Goal: Task Accomplishment & Management: Manage account settings

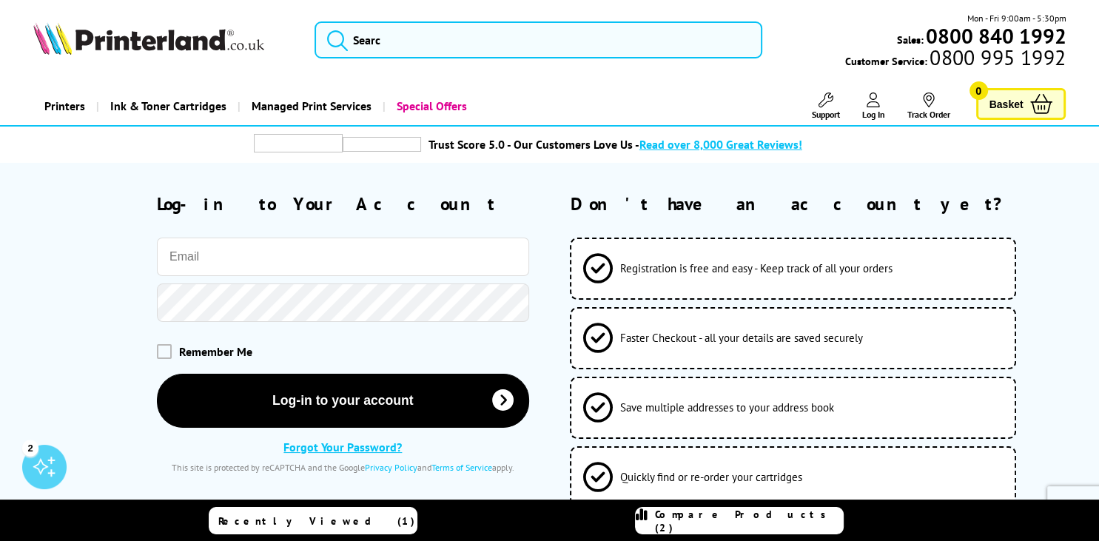
click at [337, 258] on input "email" at bounding box center [343, 257] width 372 height 38
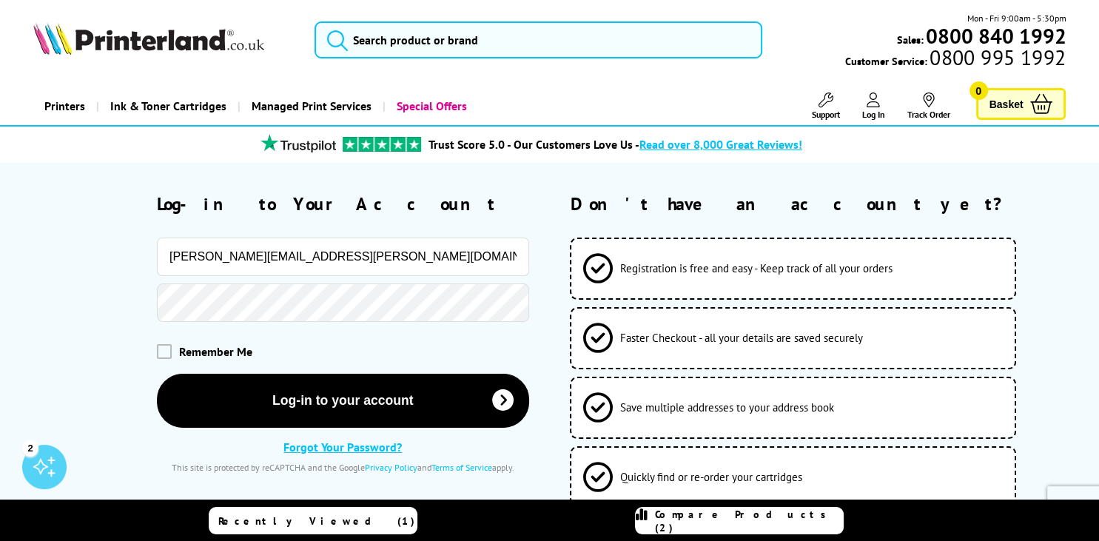
type input "[PERSON_NAME][EMAIL_ADDRESS][PERSON_NAME][DOMAIN_NAME]"
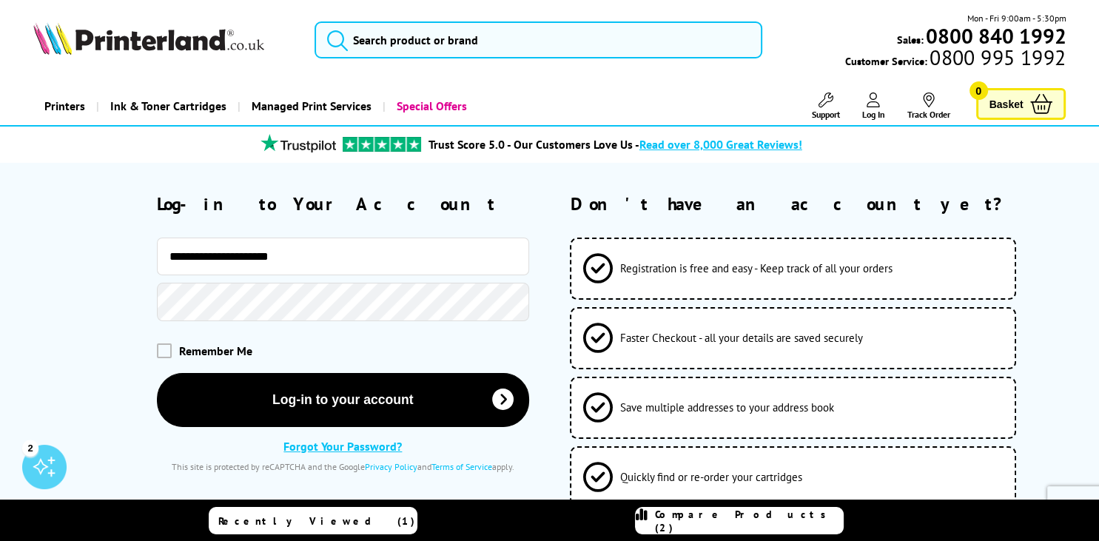
click at [157, 373] on button "Log-in to your account" at bounding box center [343, 400] width 372 height 54
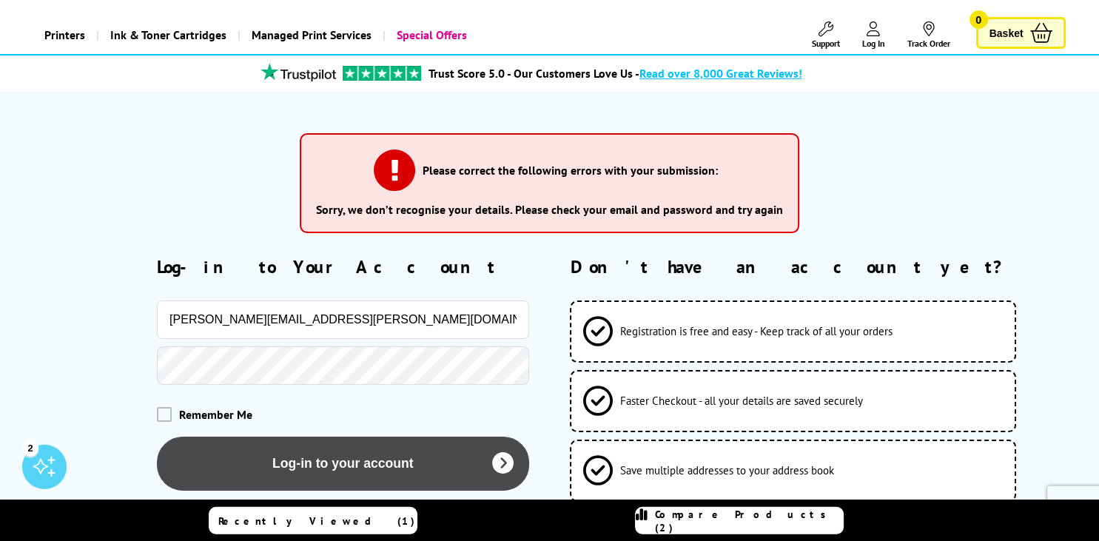
scroll to position [156, 0]
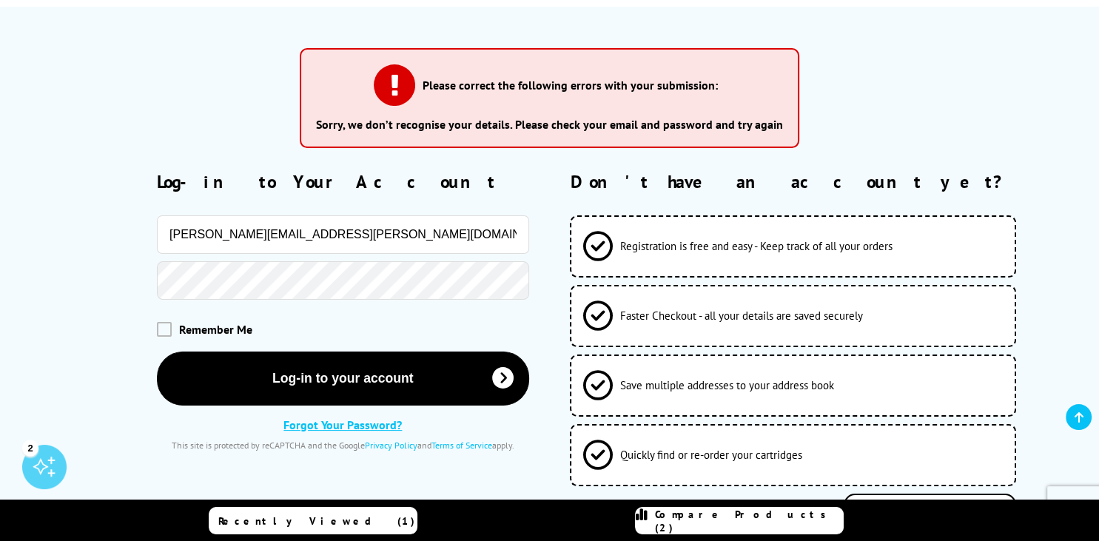
click at [157, 352] on button "Log-in to your account" at bounding box center [343, 379] width 372 height 54
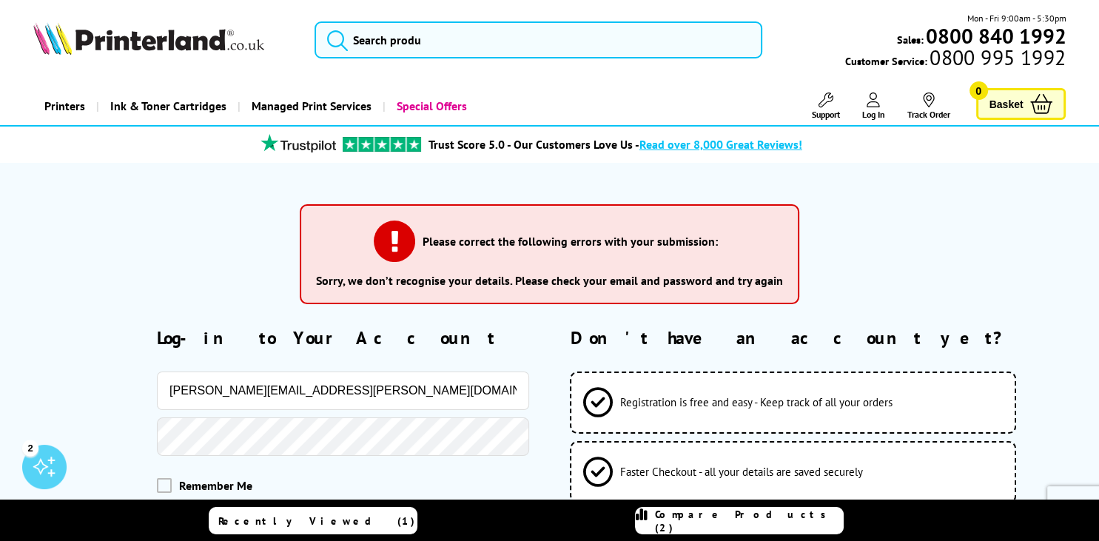
click at [1052, 265] on form "Please correct the following errors with your submission: Sorry, we don’t recog…" at bounding box center [549, 440] width 1099 height 497
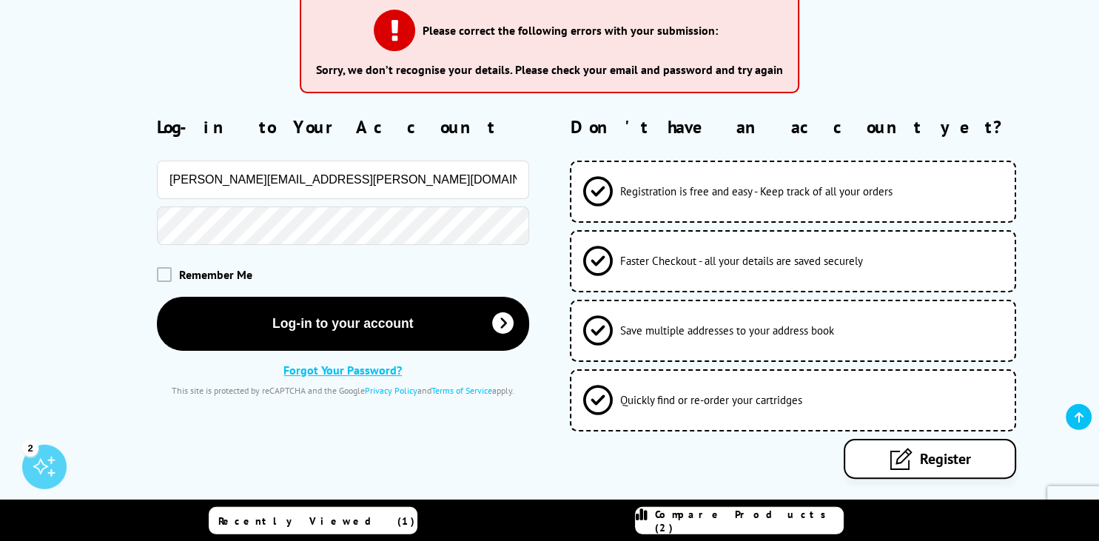
scroll to position [234, 0]
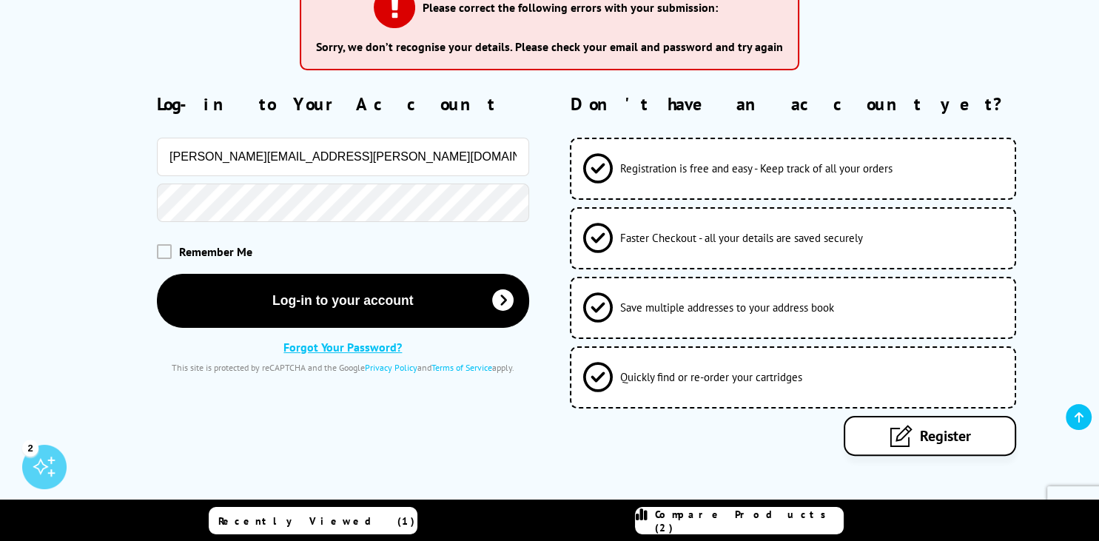
click at [346, 346] on link "Forgot Your Password?" at bounding box center [342, 347] width 118 height 15
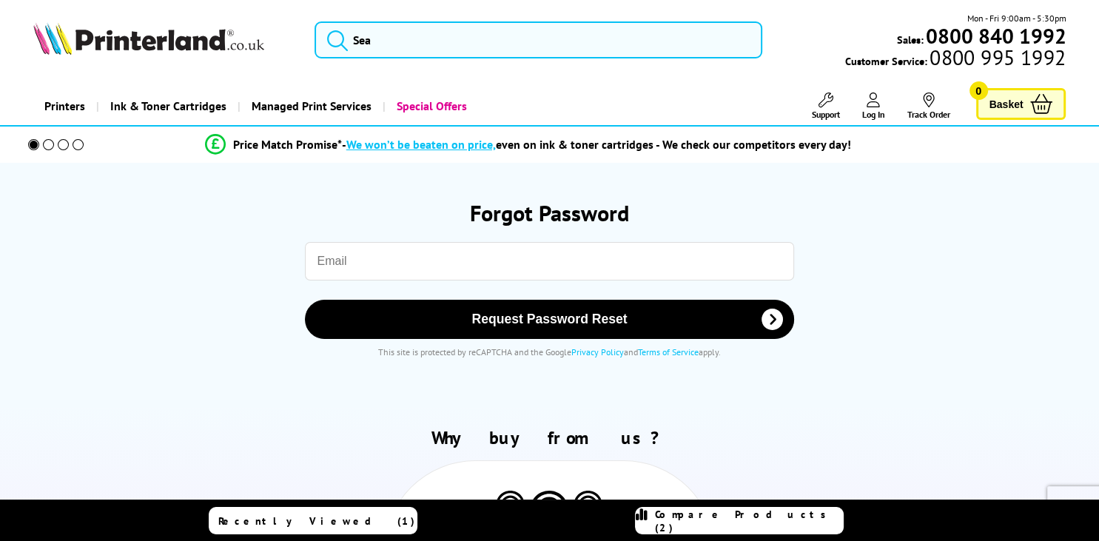
click at [388, 272] on input "email" at bounding box center [550, 261] width 490 height 38
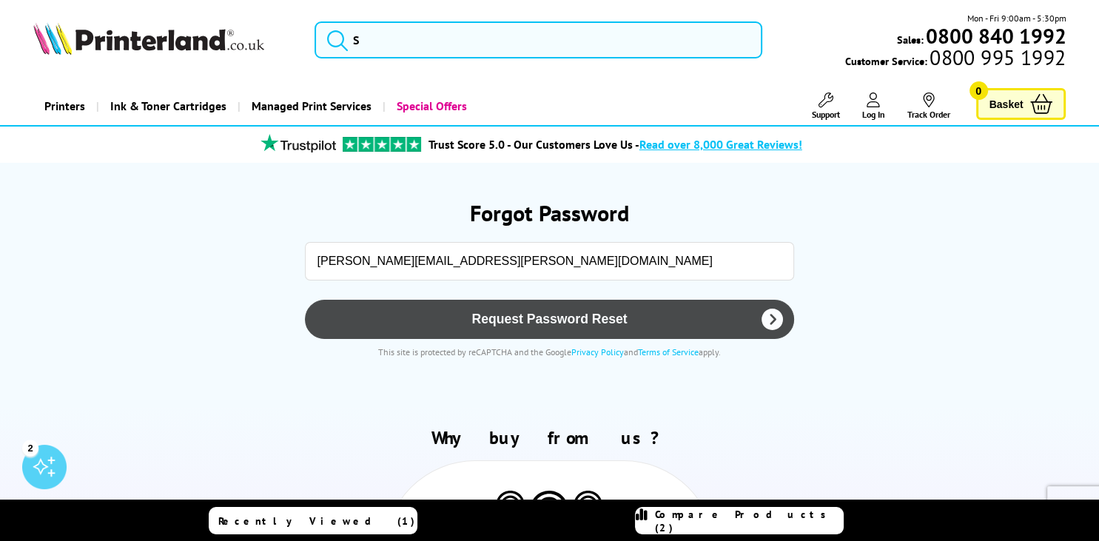
type input "[PERSON_NAME][EMAIL_ADDRESS][PERSON_NAME][DOMAIN_NAME]"
click at [576, 327] on button "Request Password Reset" at bounding box center [550, 319] width 490 height 39
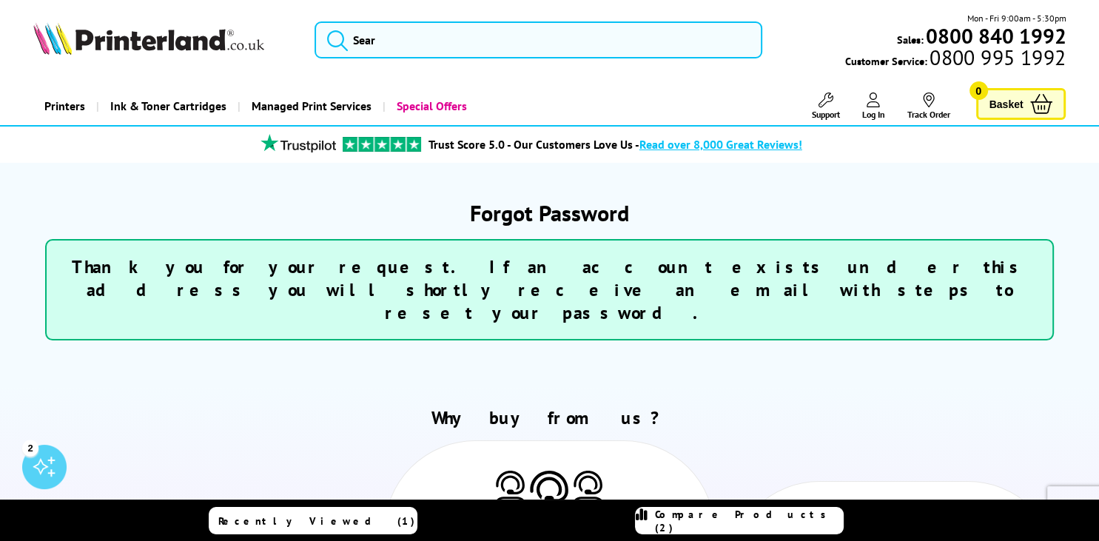
click at [877, 101] on icon at bounding box center [873, 100] width 13 height 15
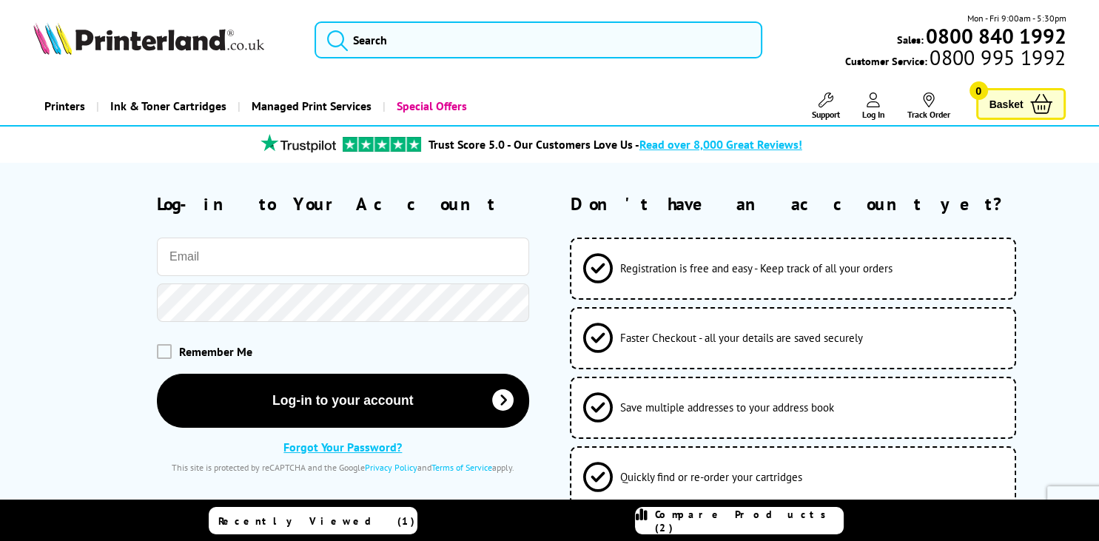
click at [248, 256] on input "email" at bounding box center [343, 257] width 372 height 38
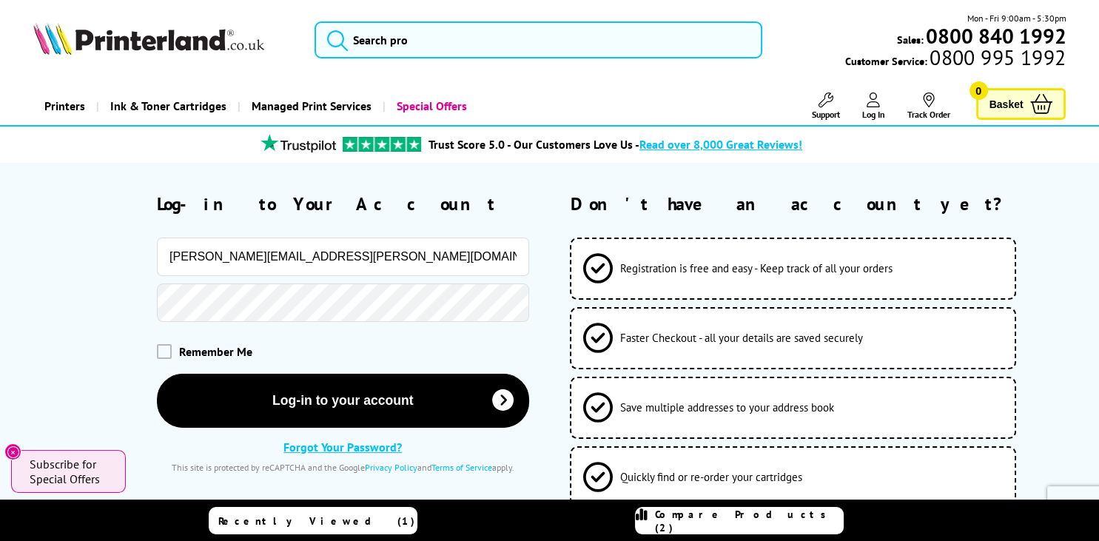
drag, startPoint x: 306, startPoint y: 256, endPoint x: 23, endPoint y: 241, distance: 283.8
click at [157, 241] on input "[PERSON_NAME][EMAIL_ADDRESS][PERSON_NAME][DOMAIN_NAME]" at bounding box center [343, 257] width 372 height 38
type input "[PERSON_NAME][EMAIL_ADDRESS][PERSON_NAME][DOMAIN_NAME]"
click at [380, 442] on link "Forgot Your Password?" at bounding box center [342, 447] width 118 height 15
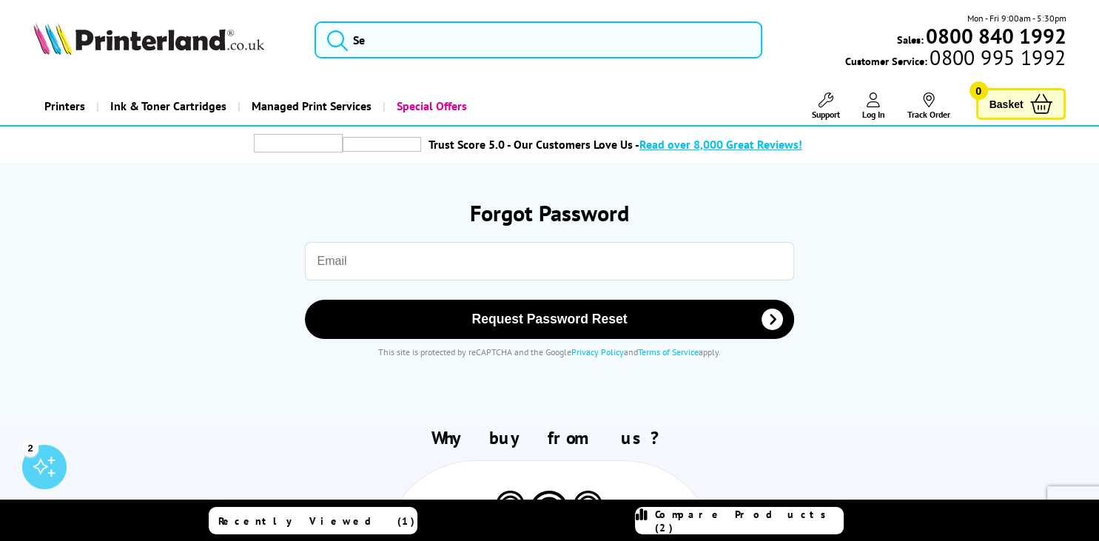
click at [434, 252] on input "email" at bounding box center [550, 261] width 490 height 38
paste input "ilona.gawrys@poczta.fm"
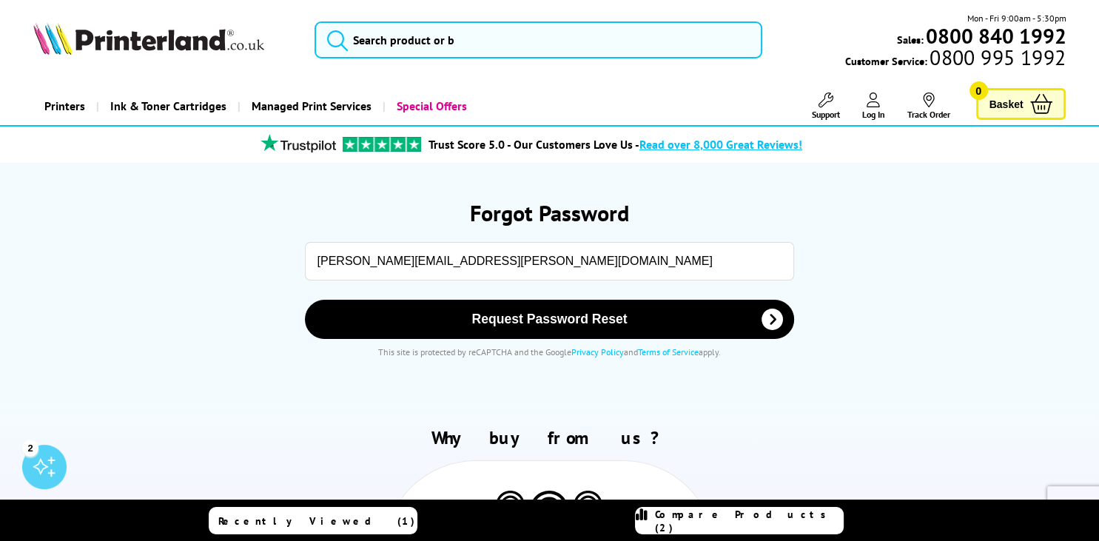
type input "ilona.gawrys@poczta.fm"
click at [305, 300] on button "Request Password Reset" at bounding box center [550, 319] width 490 height 39
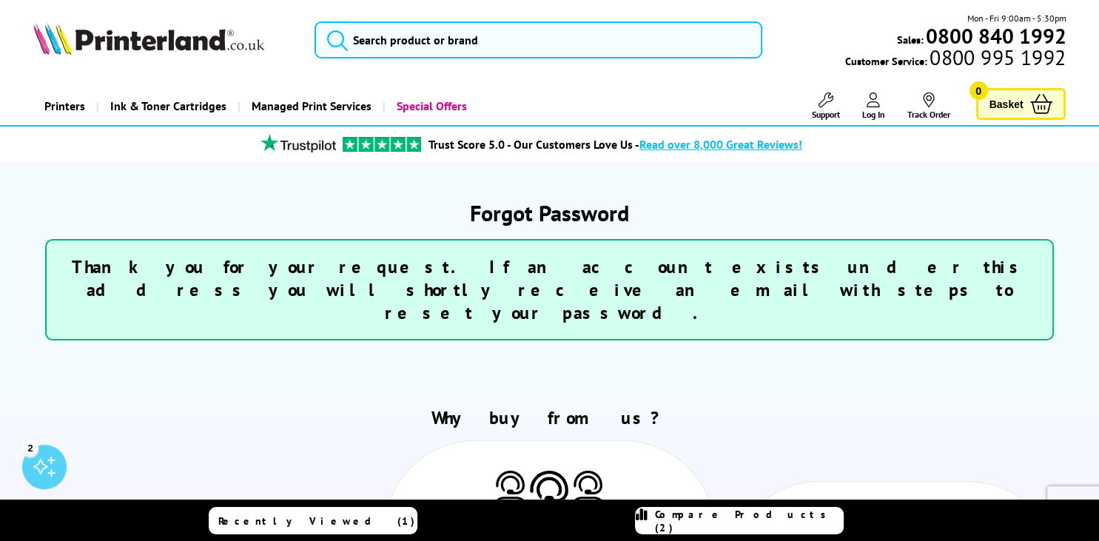
click at [872, 106] on icon at bounding box center [873, 100] width 13 height 15
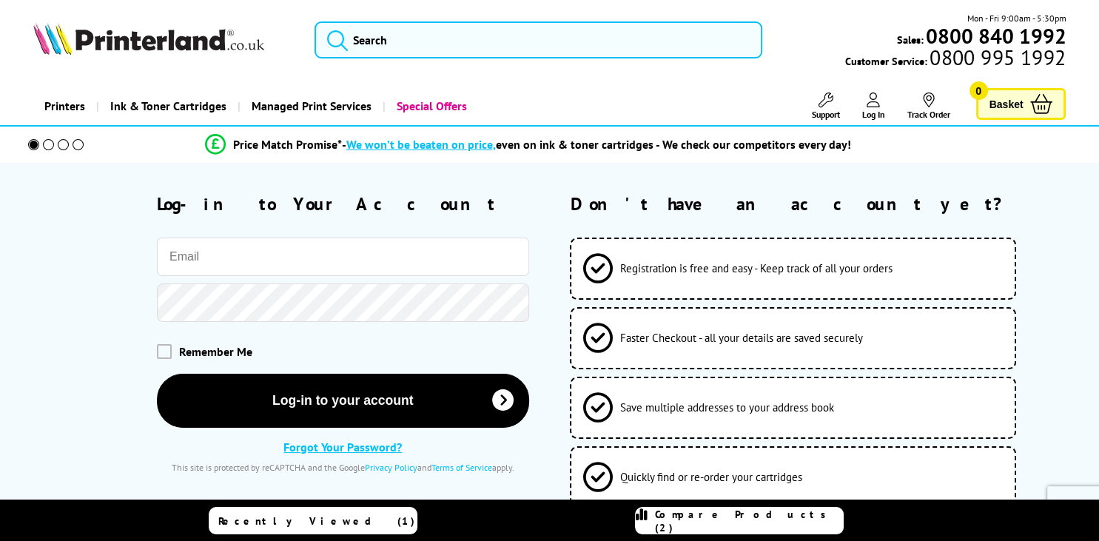
click at [336, 256] on input "email" at bounding box center [343, 257] width 372 height 38
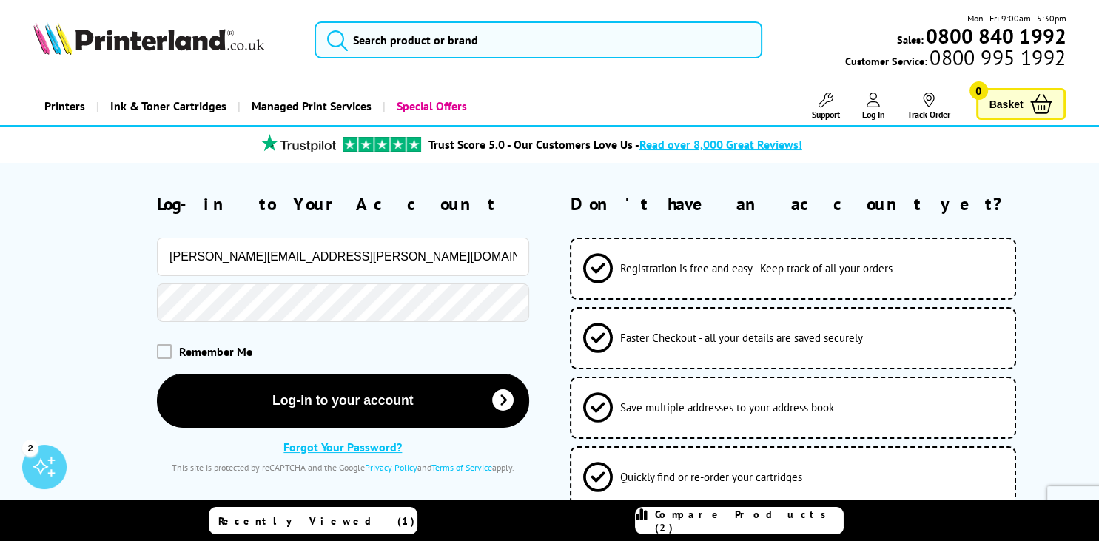
type input "[PERSON_NAME][EMAIL_ADDRESS][PERSON_NAME][DOMAIN_NAME]"
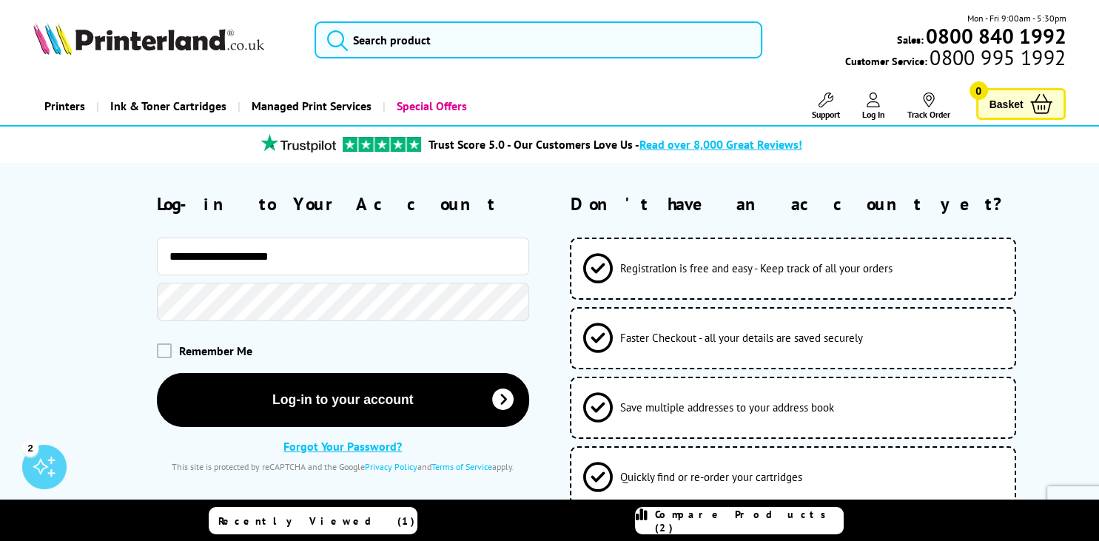
click at [157, 373] on button "Log-in to your account" at bounding box center [343, 400] width 372 height 54
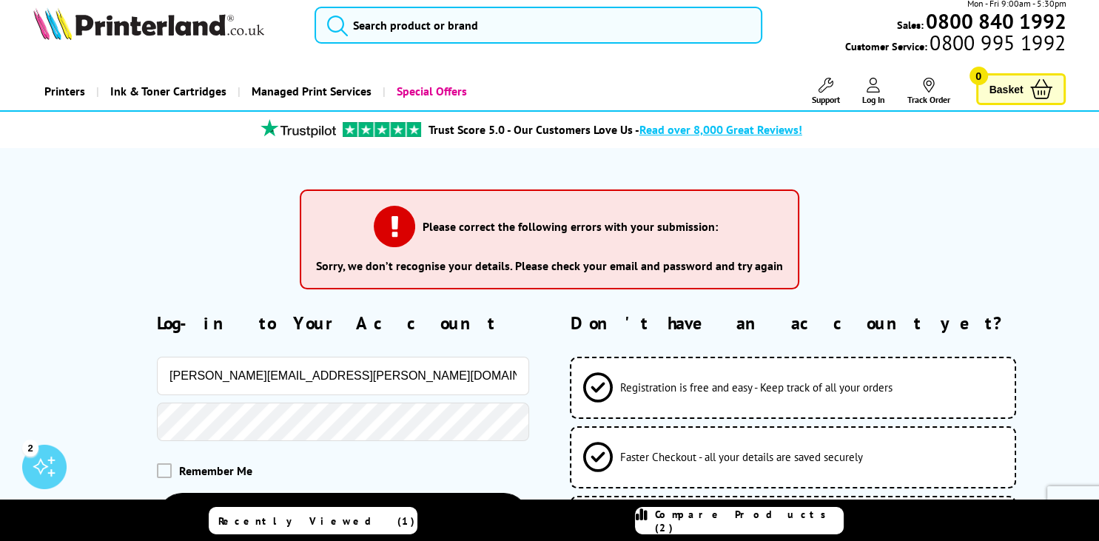
scroll to position [156, 0]
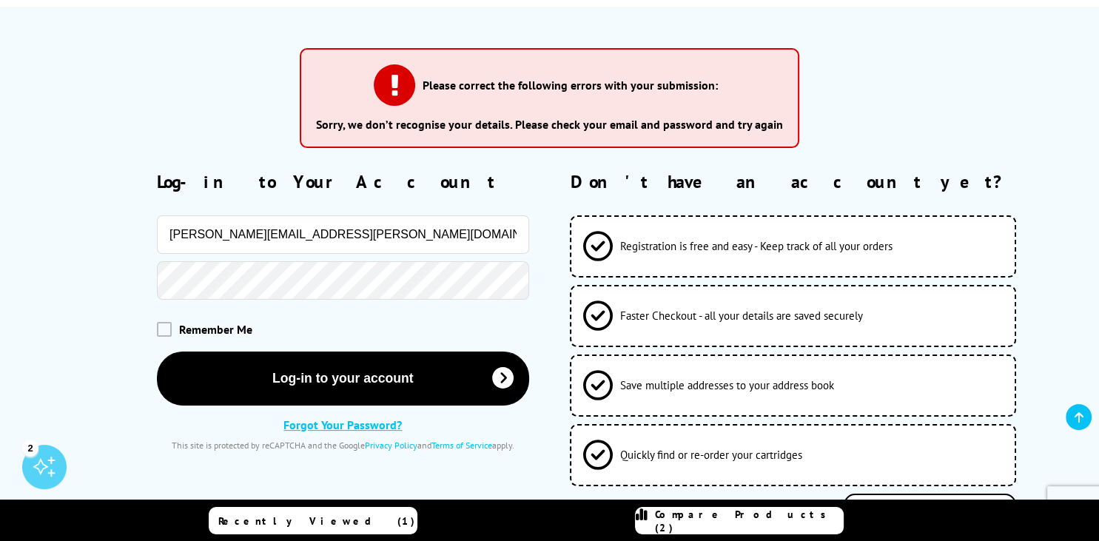
click at [157, 352] on button "Log-in to your account" at bounding box center [343, 379] width 372 height 54
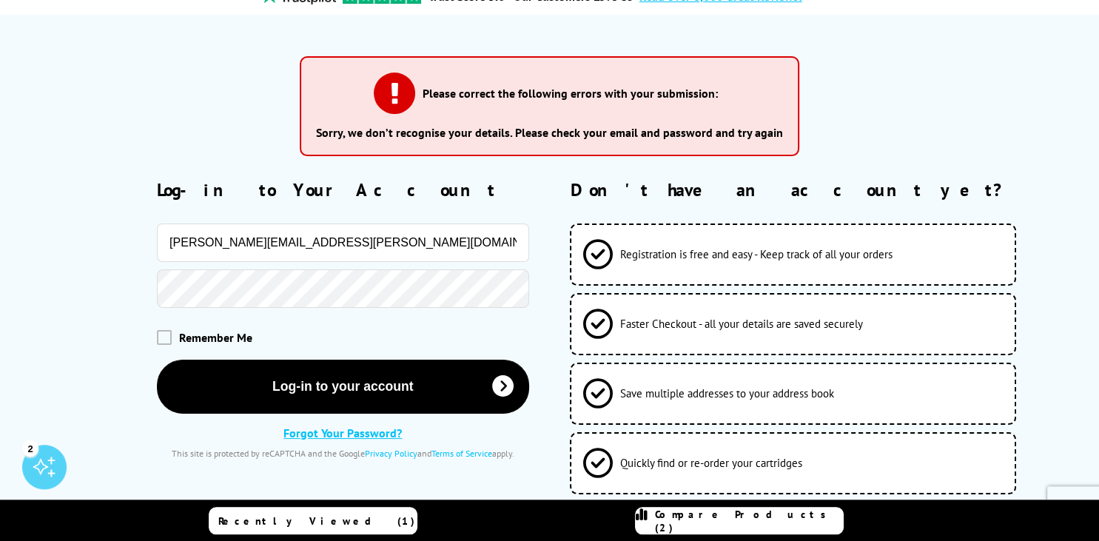
scroll to position [156, 0]
